Goal: Task Accomplishment & Management: Complete application form

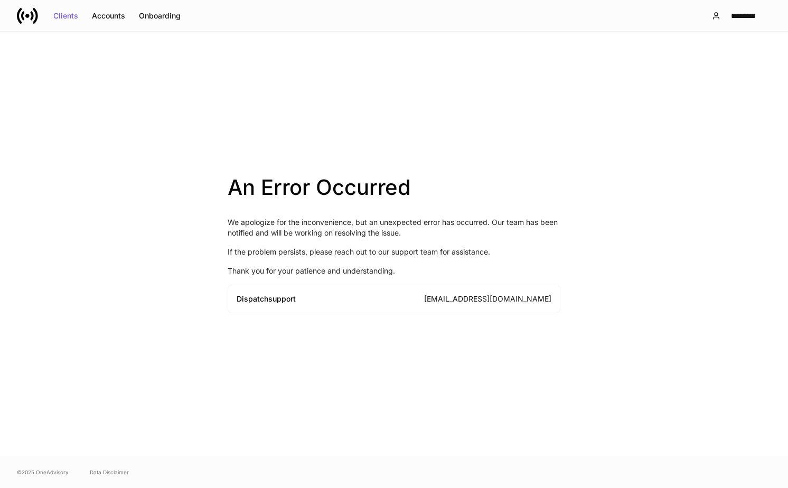
click at [48, 25] on div "Clients Accounts Onboarding" at bounding box center [102, 15] width 171 height 21
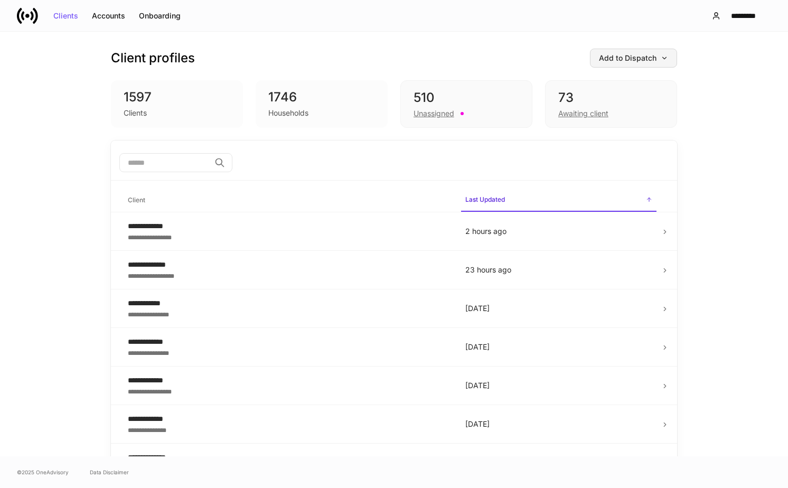
click at [644, 54] on div "Add to Dispatch" at bounding box center [633, 57] width 69 height 7
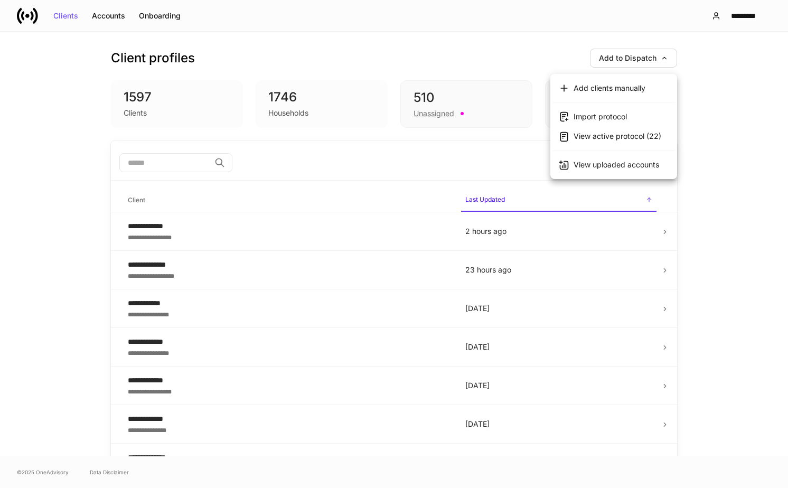
click at [592, 166] on div "View uploaded accounts" at bounding box center [617, 165] width 86 height 11
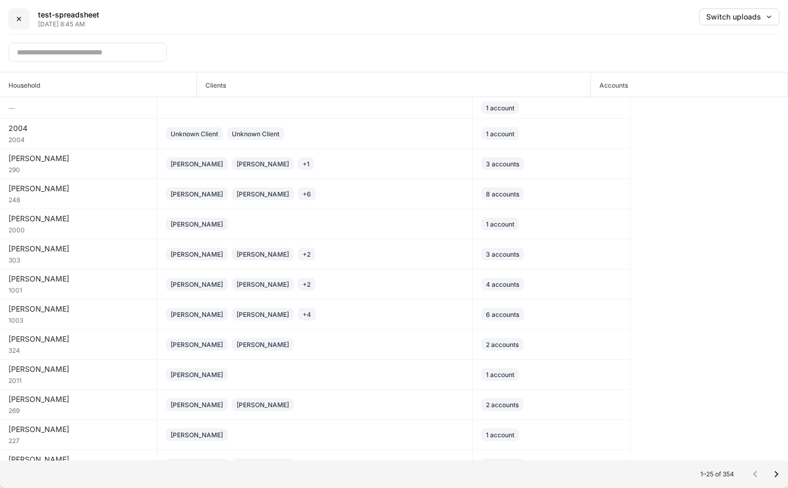
click at [17, 19] on div "✕" at bounding box center [19, 18] width 6 height 7
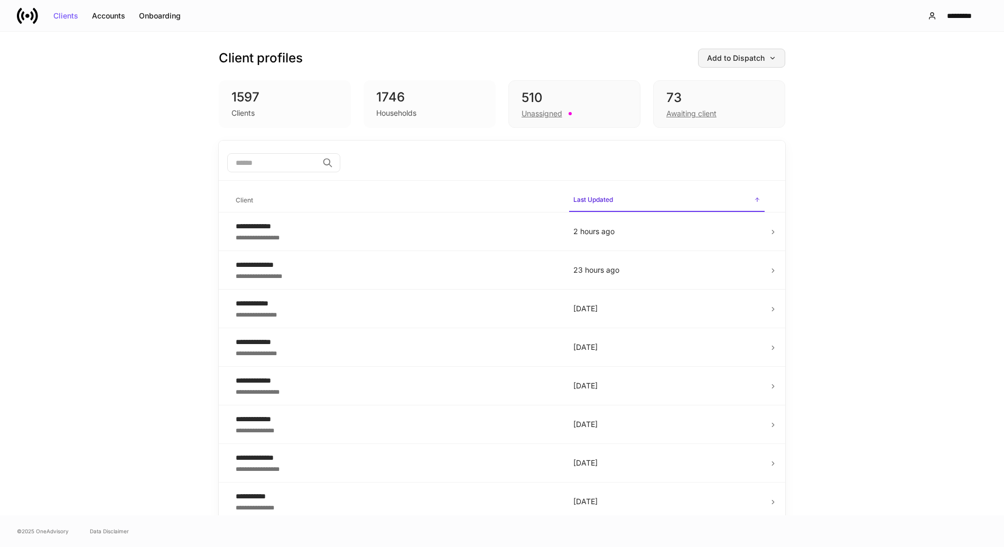
click at [763, 59] on div "Add to Dispatch" at bounding box center [741, 57] width 69 height 7
click at [762, 165] on div "View uploaded accounts" at bounding box center [724, 165] width 86 height 11
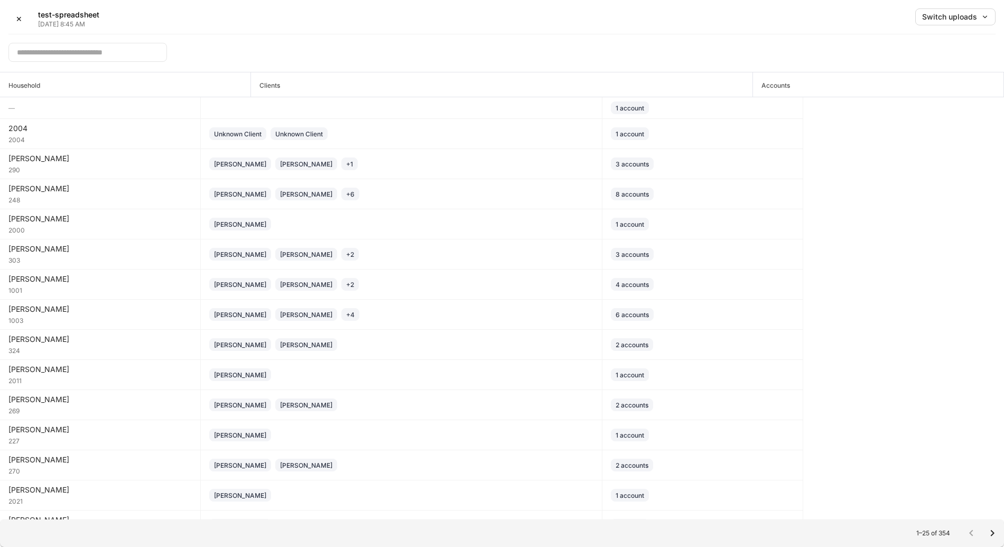
click at [542, 29] on div "✕ test-spreadsheet [DATE] 8:45 AM Switch uploads" at bounding box center [501, 21] width 987 height 26
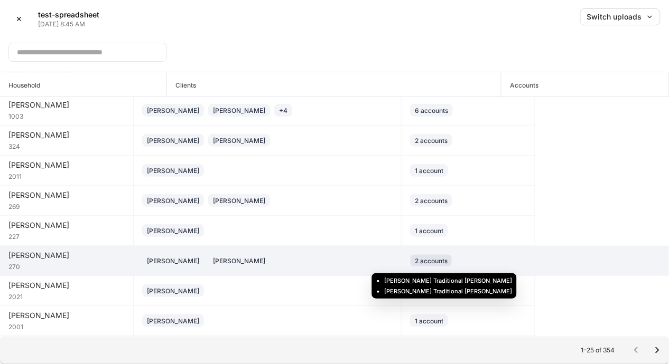
scroll to position [205, 0]
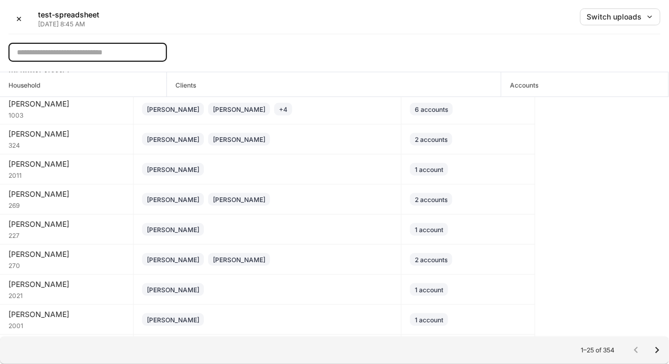
click at [118, 58] on input "text" at bounding box center [87, 52] width 158 height 19
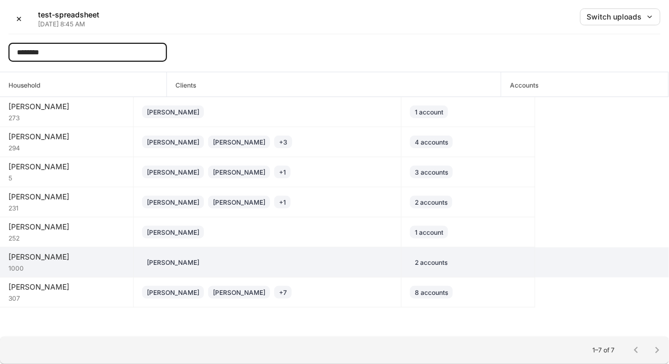
type input "********"
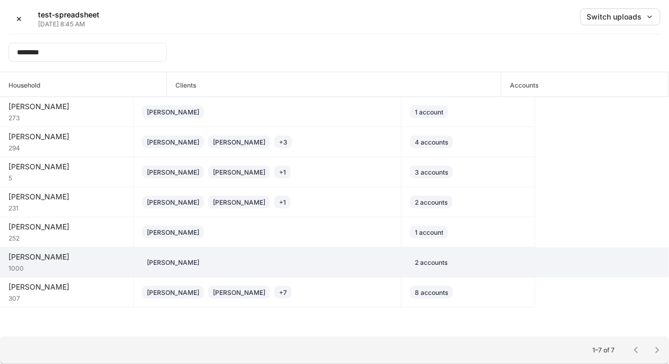
click at [97, 264] on div "1000" at bounding box center [66, 268] width 116 height 11
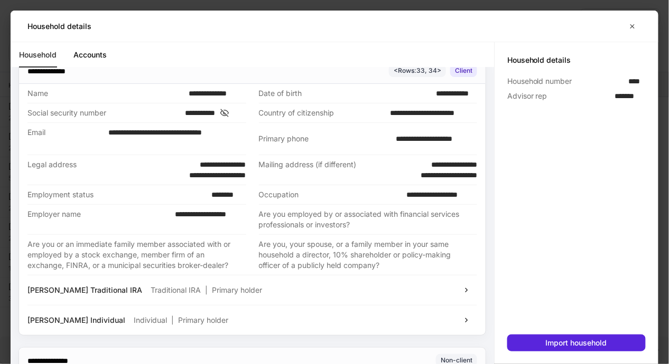
scroll to position [14, 0]
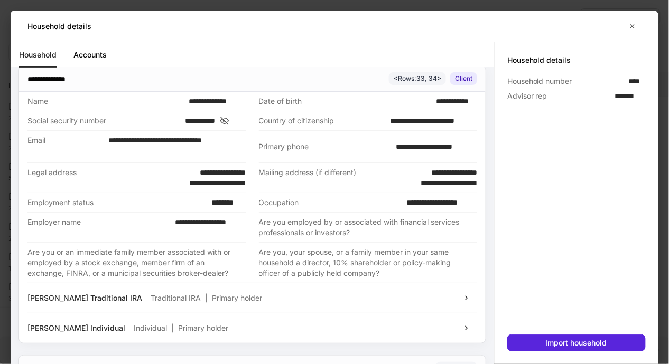
click at [93, 56] on link "Accounts" at bounding box center [89, 54] width 33 height 25
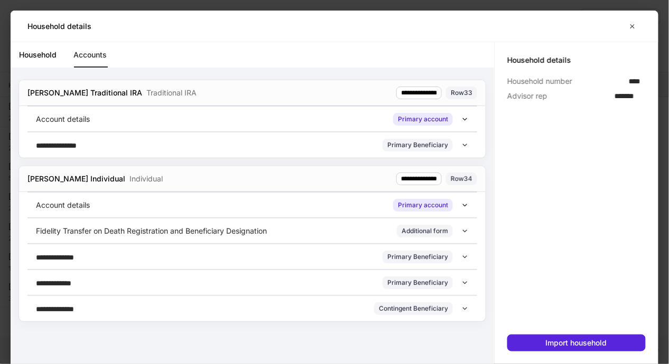
click at [465, 121] on icon at bounding box center [464, 119] width 7 height 7
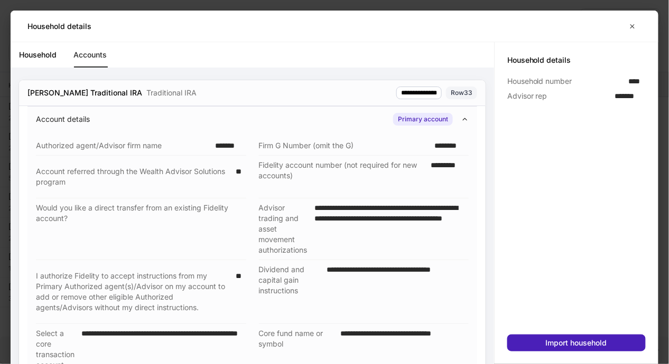
click at [591, 347] on div "Import household" at bounding box center [576, 343] width 61 height 7
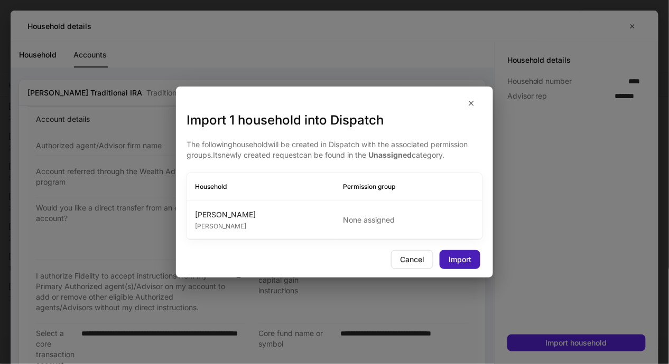
click at [468, 260] on div "Import" at bounding box center [459, 259] width 23 height 7
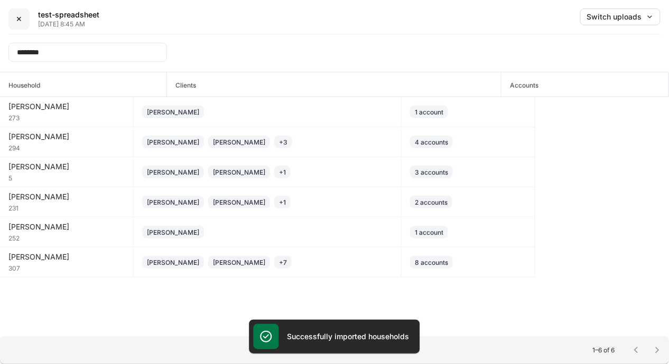
click at [25, 20] on button "✕" at bounding box center [18, 18] width 21 height 21
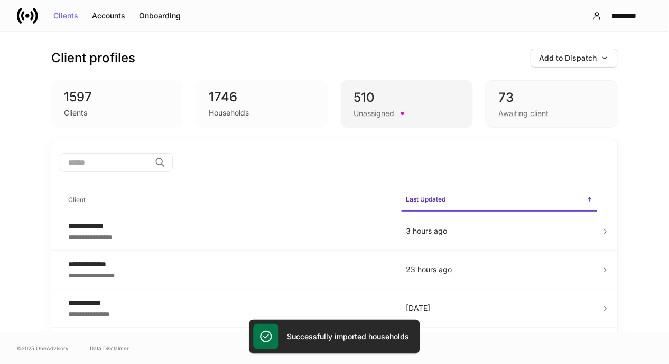
click at [386, 106] on div "510" at bounding box center [407, 97] width 106 height 17
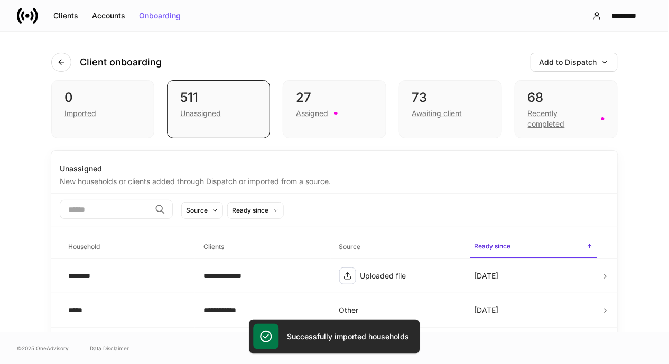
scroll to position [35, 0]
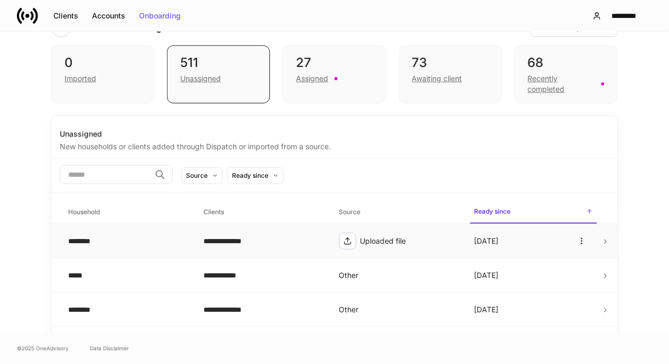
click at [291, 241] on div "**********" at bounding box center [262, 241] width 118 height 11
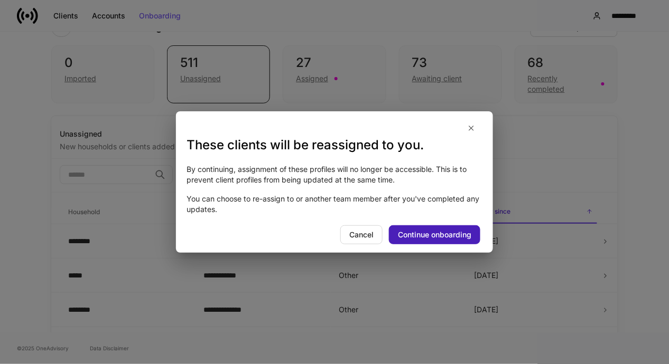
click at [403, 239] on div "Continue onboarding" at bounding box center [434, 234] width 73 height 7
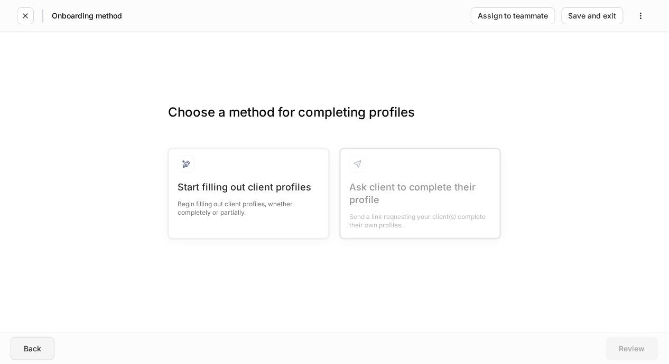
click at [38, 355] on button "Back" at bounding box center [33, 349] width 44 height 23
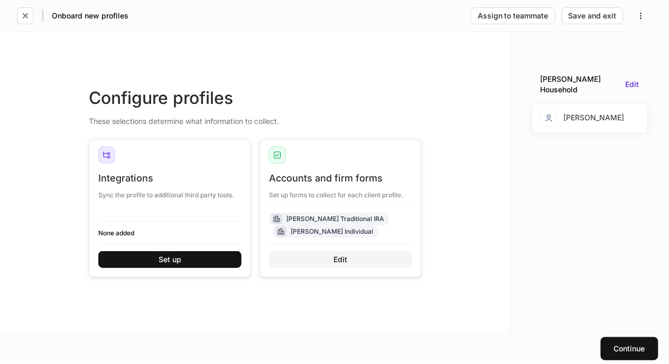
click at [331, 256] on button "Edit" at bounding box center [340, 259] width 143 height 17
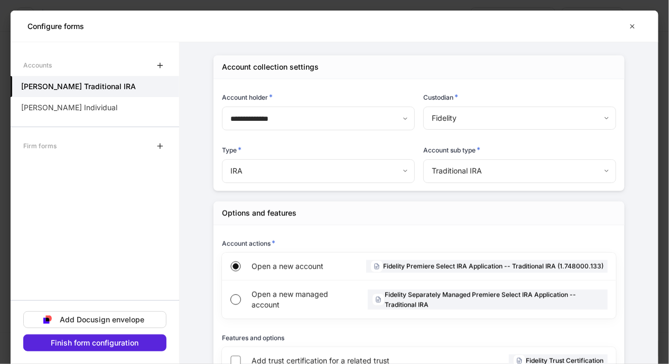
scroll to position [41, 0]
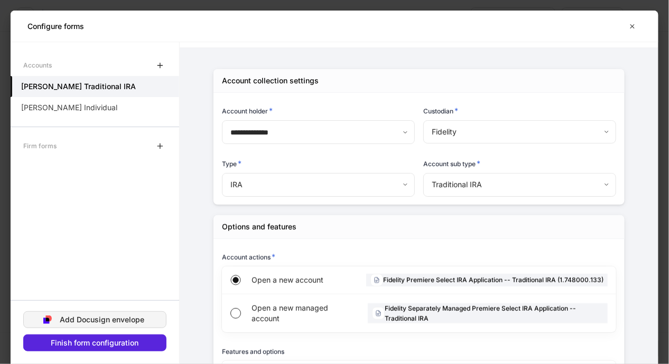
click at [137, 323] on div "Add Docusign envelope" at bounding box center [102, 319] width 85 height 7
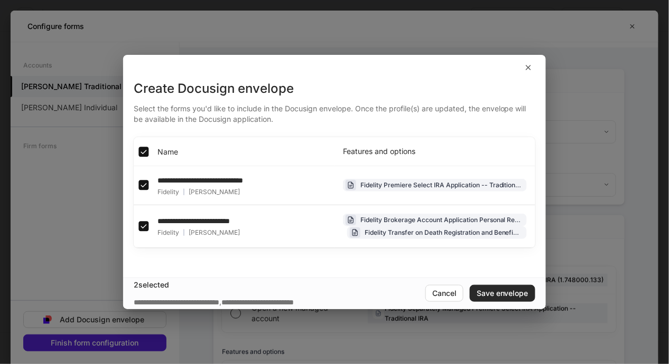
click at [503, 299] on button "Save envelope" at bounding box center [502, 293] width 65 height 17
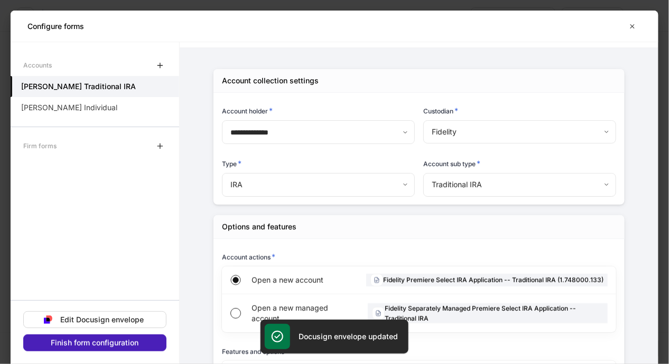
click at [151, 340] on button "Finish form configuration" at bounding box center [94, 343] width 143 height 17
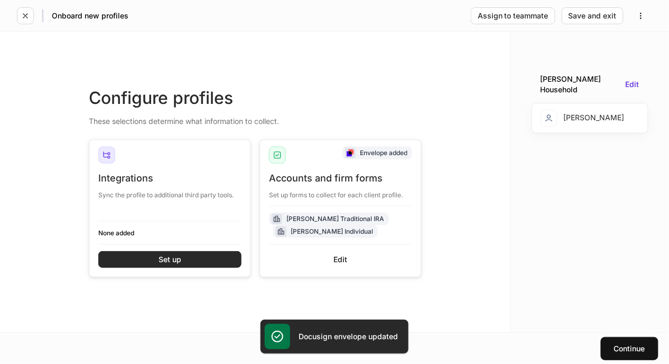
click at [183, 260] on button "Set up" at bounding box center [169, 259] width 143 height 17
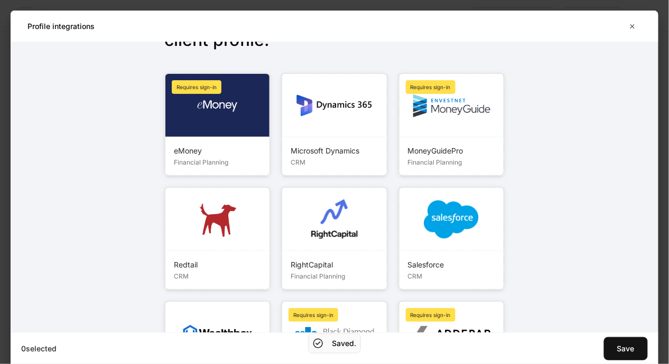
scroll to position [108, 0]
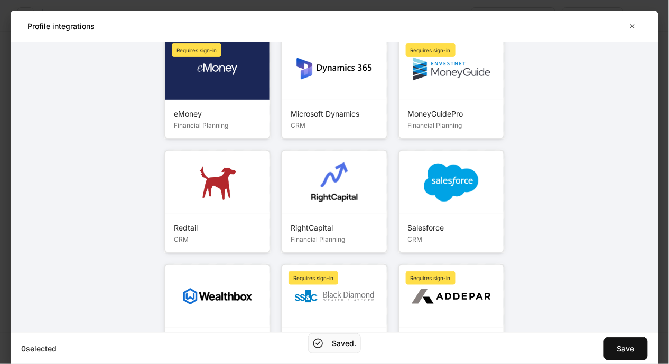
click at [484, 218] on div "Salesforce CRM" at bounding box center [451, 233] width 104 height 38
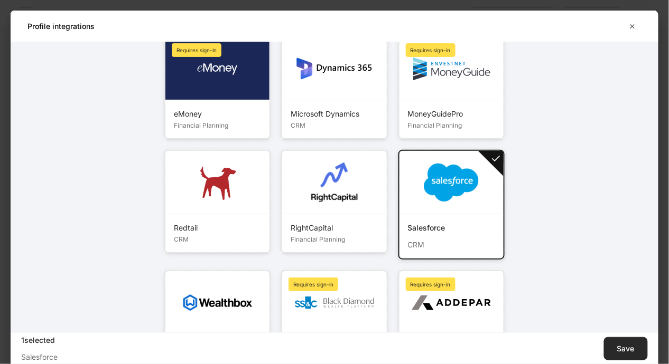
click at [628, 351] on div "Save" at bounding box center [625, 348] width 17 height 7
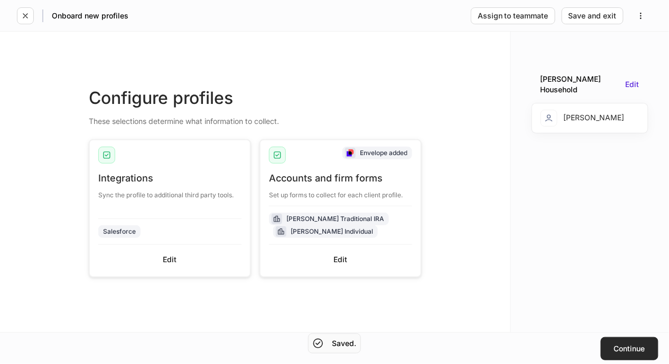
click at [624, 343] on button "Continue" at bounding box center [630, 349] width 58 height 23
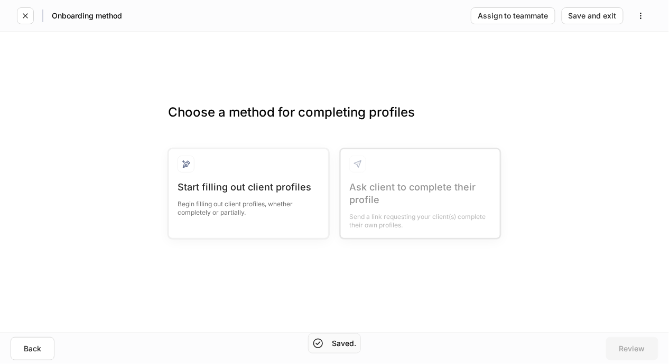
click at [303, 284] on div "Choose a method for completing profiles Start filling out client profiles Begin…" at bounding box center [334, 182] width 669 height 301
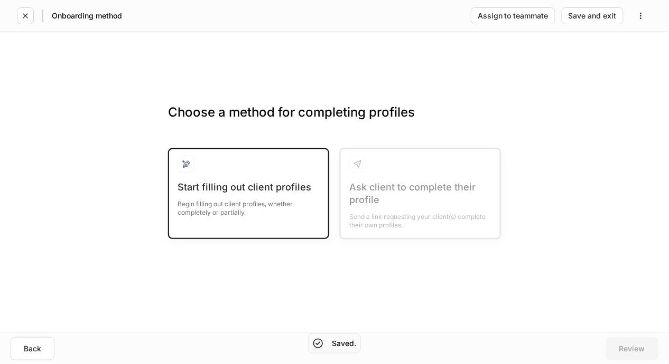
click at [275, 216] on div "Begin filling out client profiles, whether completely or partially." at bounding box center [248, 205] width 142 height 23
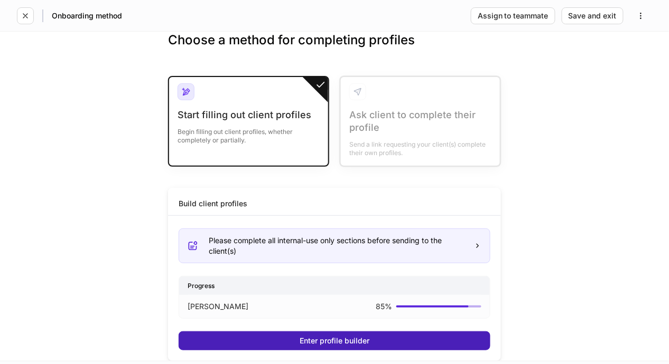
click at [341, 344] on div "Enter profile builder" at bounding box center [334, 341] width 70 height 7
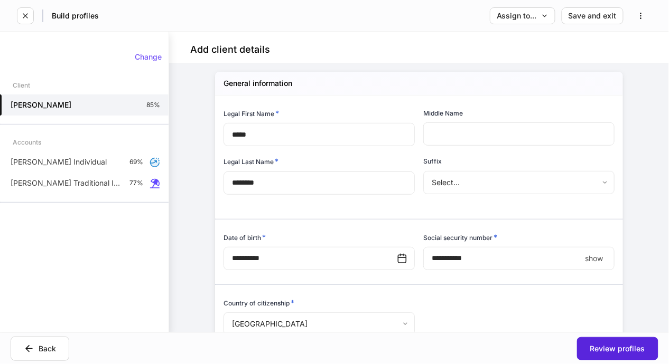
scroll to position [120, 0]
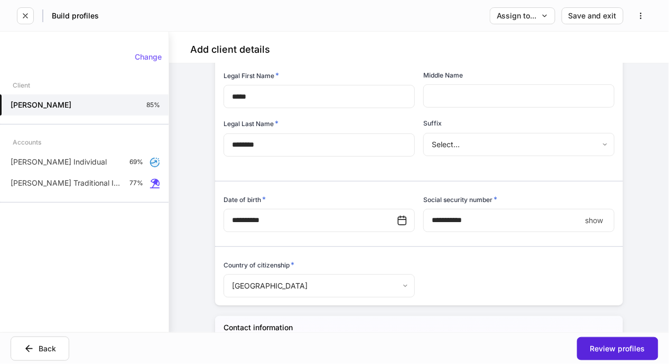
click at [592, 221] on p "show" at bounding box center [594, 221] width 18 height 11
click at [495, 221] on input "**********" at bounding box center [503, 220] width 161 height 23
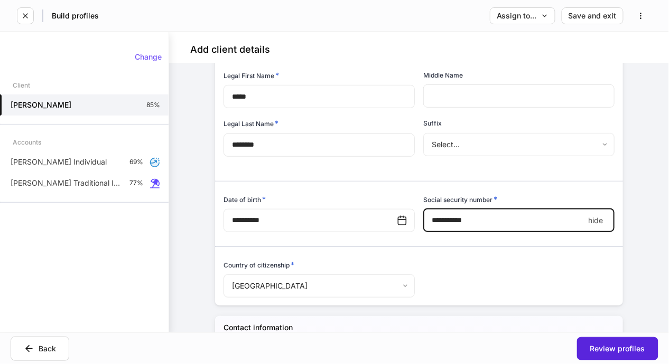
click at [494, 271] on div "**********" at bounding box center [414, 179] width 399 height 242
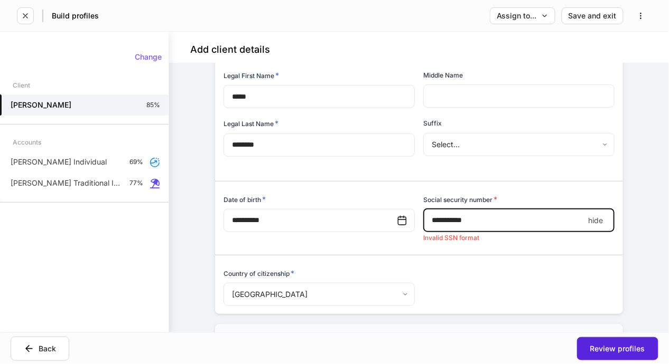
click at [455, 221] on input "**********" at bounding box center [503, 220] width 161 height 23
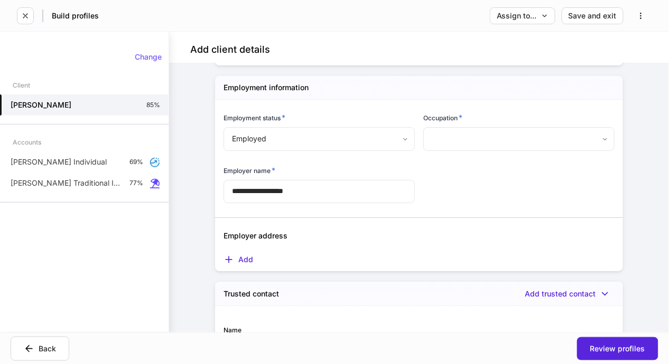
scroll to position [905, 0]
type input "**********"
click at [461, 143] on body "**********" at bounding box center [334, 182] width 669 height 364
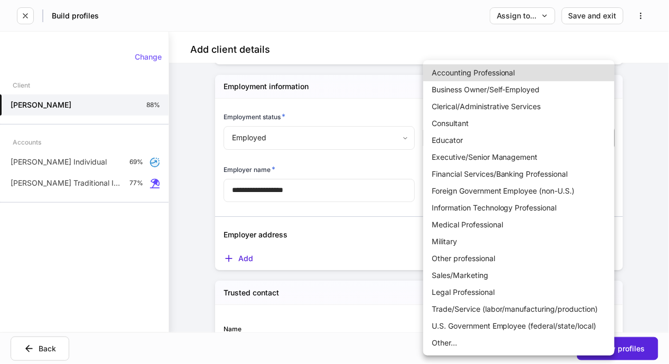
click at [457, 95] on li "Business Owner/Self-Employed" at bounding box center [518, 89] width 191 height 17
type input "**********"
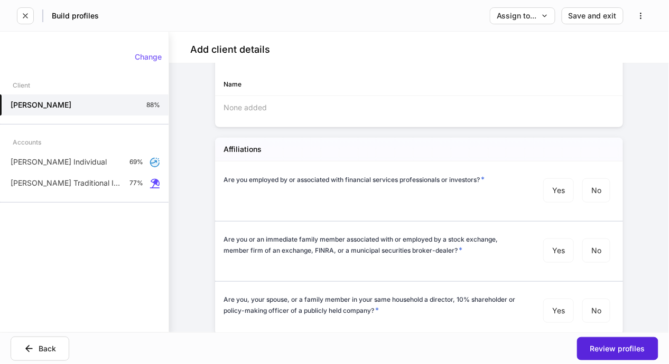
scroll to position [1156, 0]
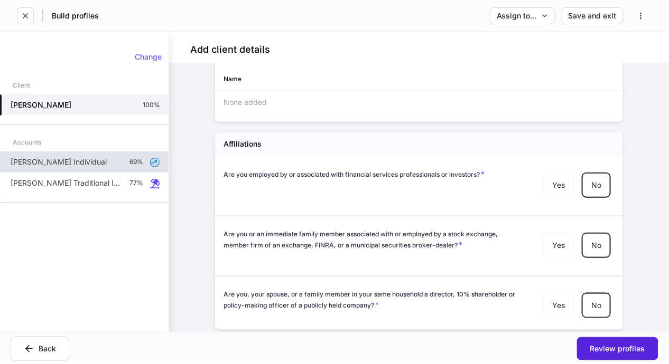
click at [118, 164] on div "[PERSON_NAME] Individual 69%" at bounding box center [84, 162] width 168 height 21
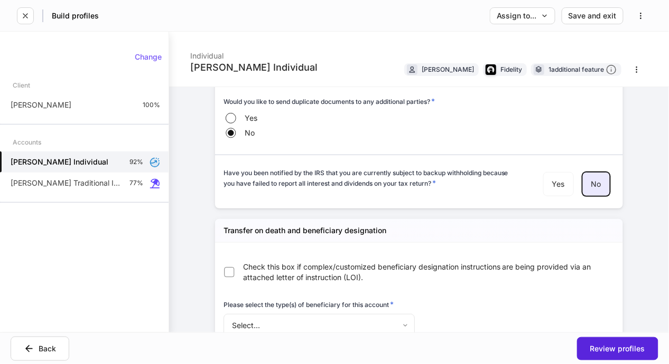
scroll to position [1122, 0]
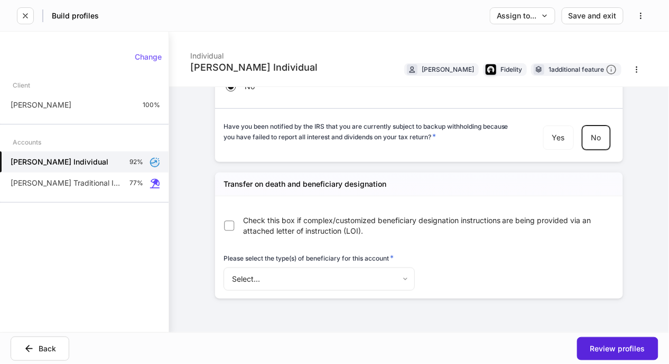
click at [387, 284] on body "Build profiles Assign to... Save and exit [PERSON_NAME] Individual Individual […" at bounding box center [334, 182] width 669 height 364
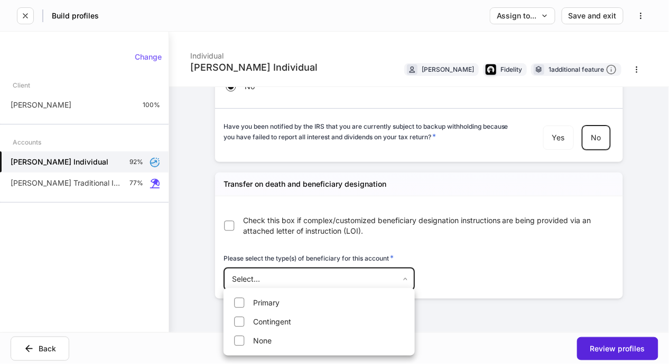
click at [295, 340] on li "None" at bounding box center [319, 341] width 187 height 17
type input "****"
click at [197, 197] on div at bounding box center [334, 182] width 669 height 364
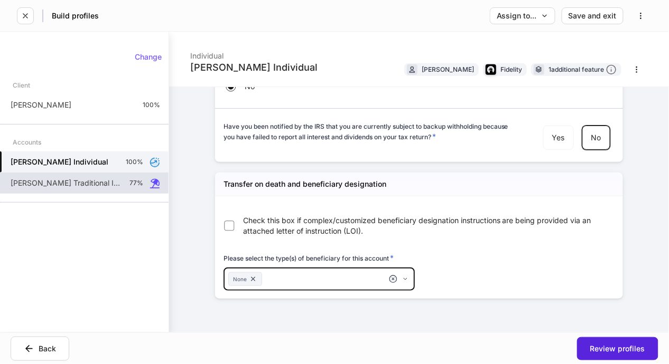
click at [116, 186] on p "[PERSON_NAME] Traditional IRA" at bounding box center [66, 183] width 110 height 11
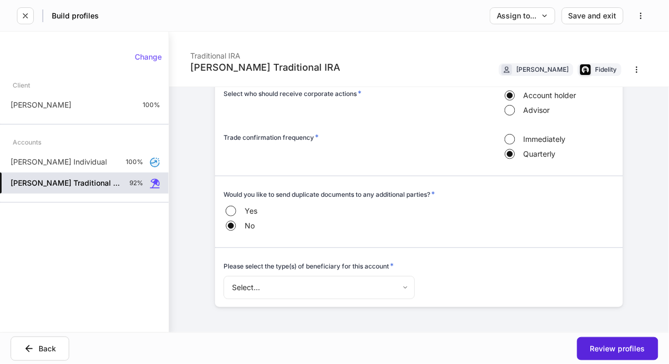
scroll to position [954, 0]
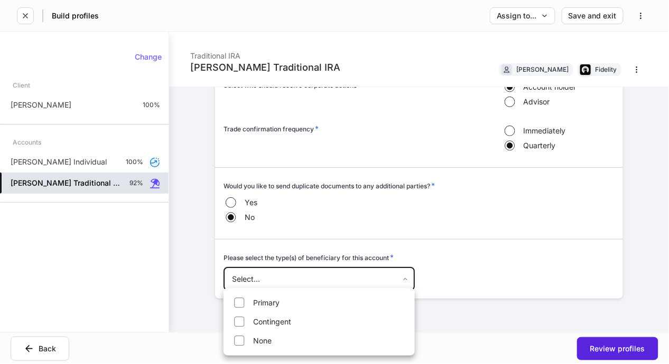
click at [352, 281] on body "**********" at bounding box center [334, 182] width 669 height 364
click at [309, 342] on li "None" at bounding box center [319, 341] width 187 height 17
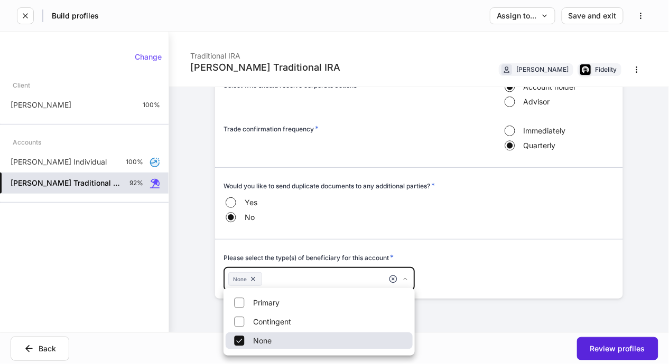
type input "****"
click at [501, 227] on div at bounding box center [334, 182] width 669 height 364
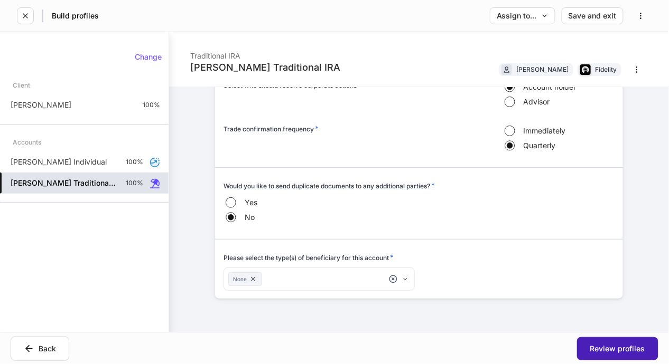
click at [615, 351] on div "Review profiles" at bounding box center [617, 348] width 55 height 7
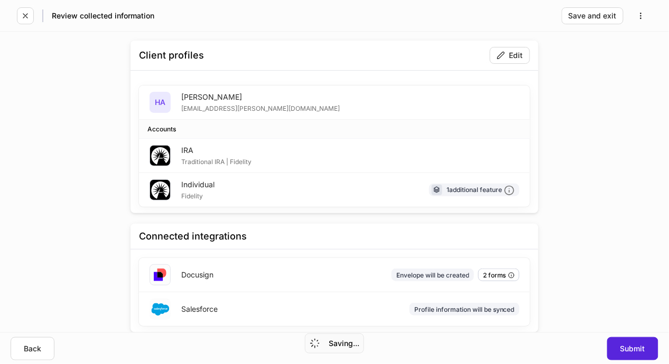
scroll to position [43, 0]
click at [629, 352] on div "Submit" at bounding box center [632, 348] width 25 height 7
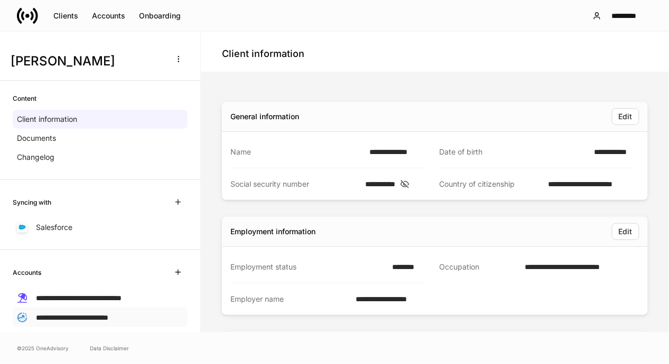
click at [137, 316] on div "**********" at bounding box center [100, 318] width 175 height 20
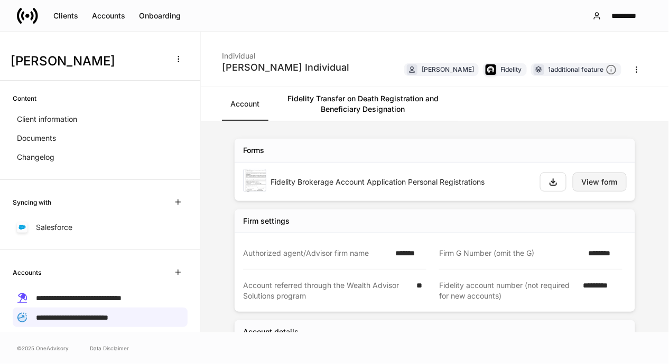
click at [596, 182] on div "View form" at bounding box center [600, 182] width 36 height 7
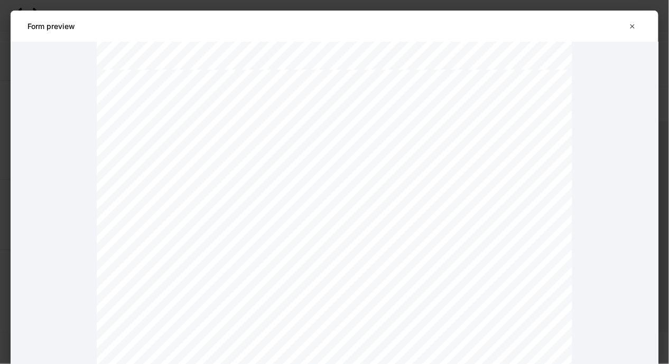
scroll to position [683, 0]
click at [632, 30] on icon "button" at bounding box center [632, 26] width 8 height 8
